Goal: Transaction & Acquisition: Purchase product/service

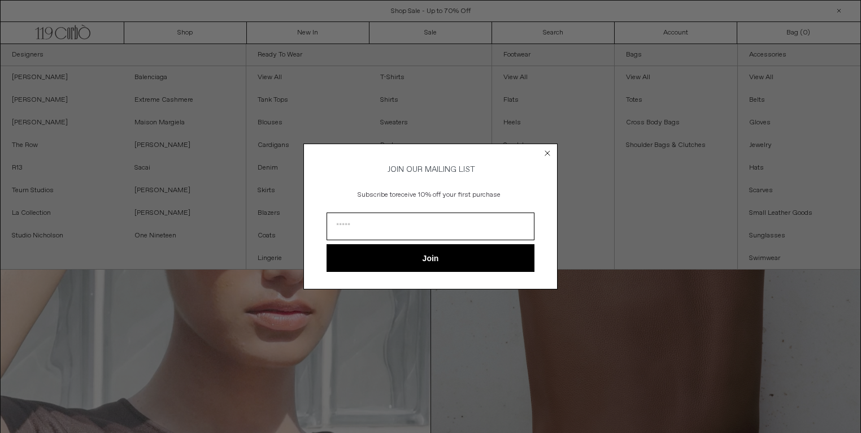
click at [550, 147] on circle "Close dialog" at bounding box center [547, 152] width 11 height 11
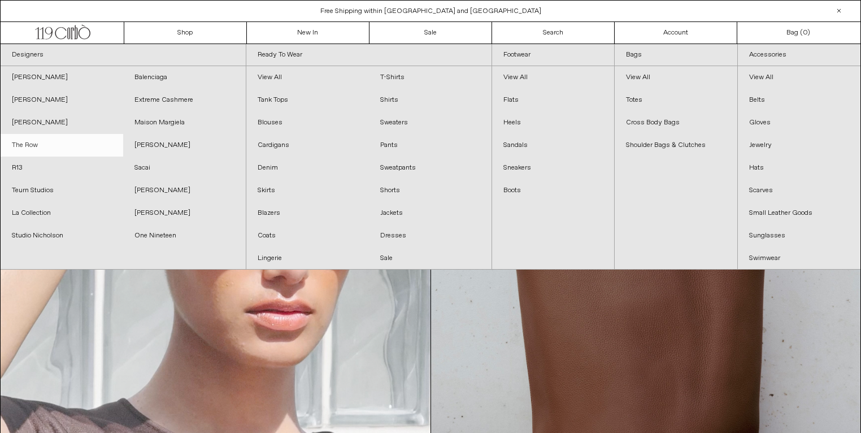
click at [33, 150] on link "The Row" at bounding box center [62, 145] width 123 height 23
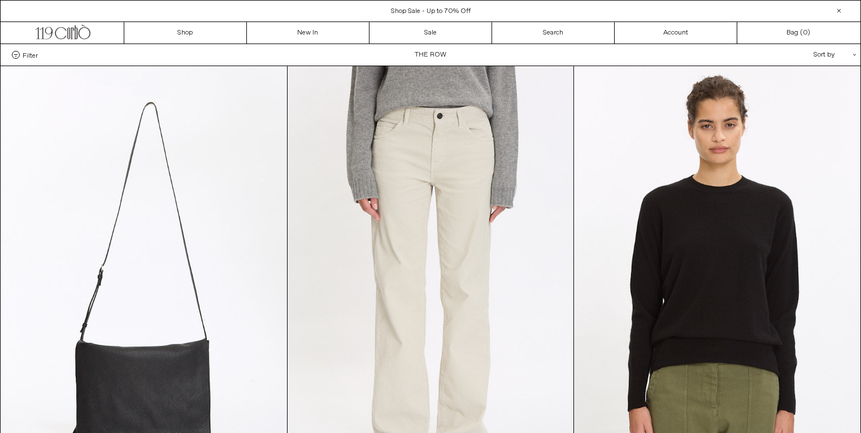
click at [23, 48] on div "Filter Designer .cls-1{fill:#231f20} The Row Categories .cls-1{fill:#231f20} Si…" at bounding box center [431, 54] width 860 height 21
click at [24, 53] on label "Filter" at bounding box center [25, 55] width 26 height 8
click at [0, 0] on select "**********" at bounding box center [0, 0] width 0 height 0
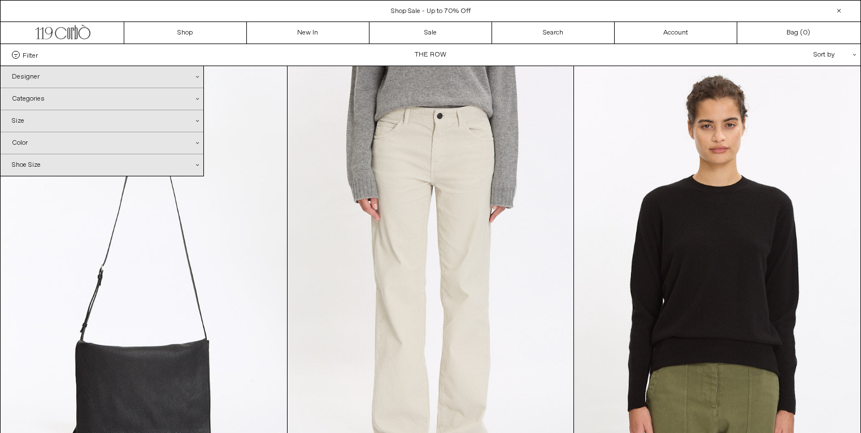
click at [36, 103] on div "Categories .cls-1{fill:#231f20}" at bounding box center [102, 98] width 203 height 21
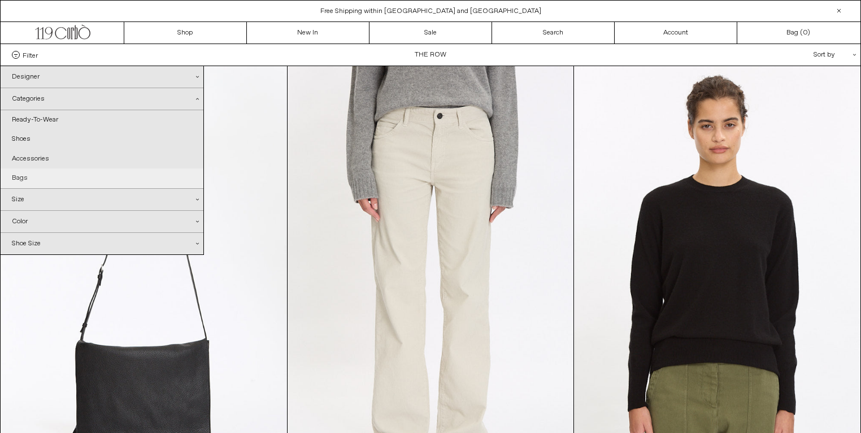
click at [34, 188] on link "Bags" at bounding box center [102, 177] width 203 height 19
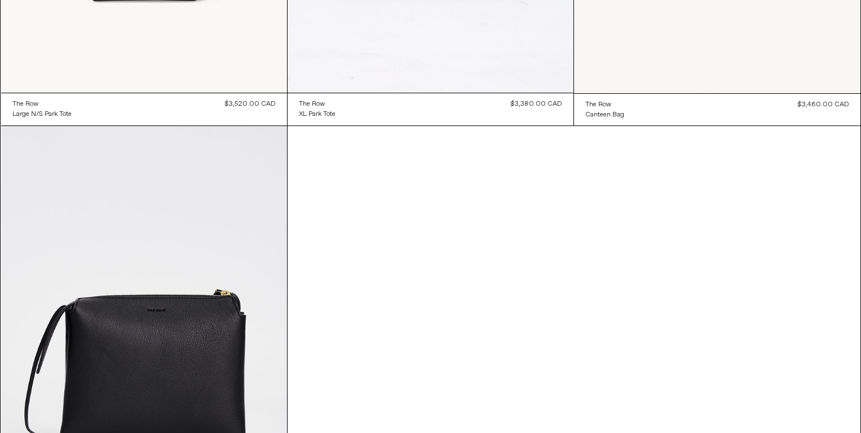
scroll to position [606, 0]
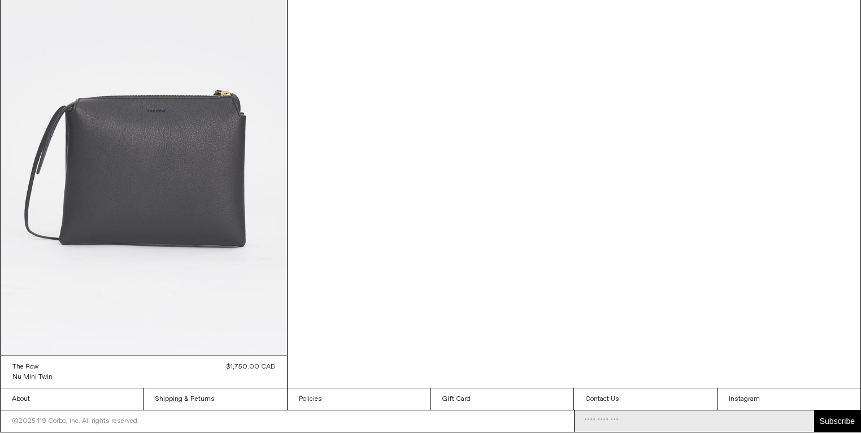
click at [216, 175] on at bounding box center [144, 141] width 286 height 429
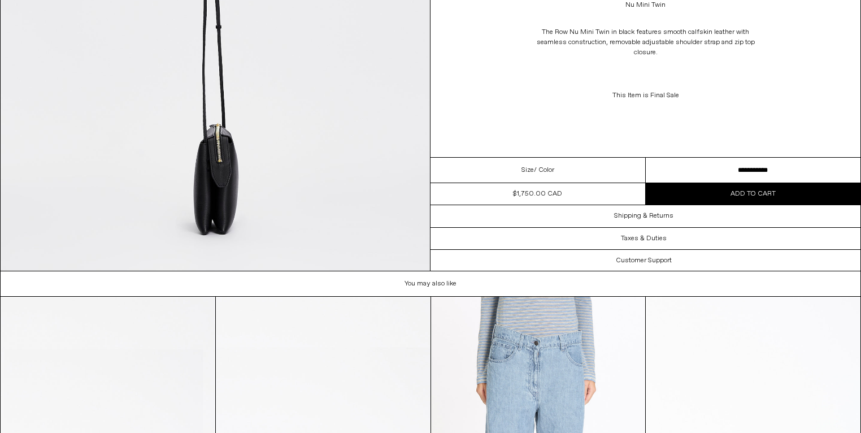
scroll to position [1947, 0]
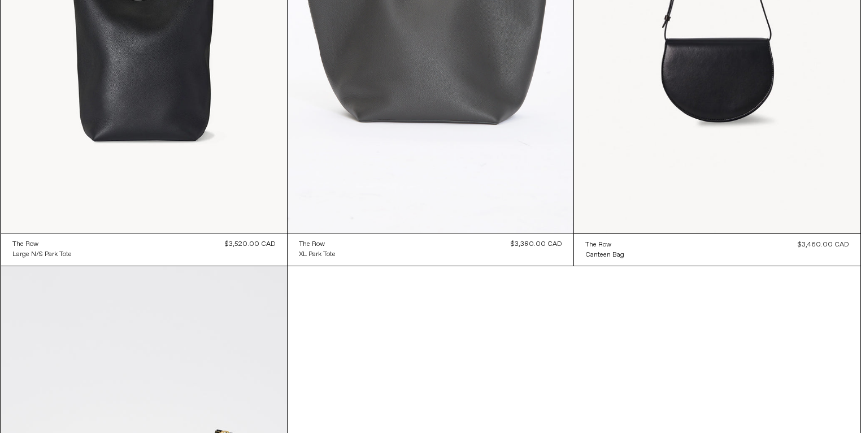
scroll to position [155, 0]
